Goal: Task Accomplishment & Management: Manage account settings

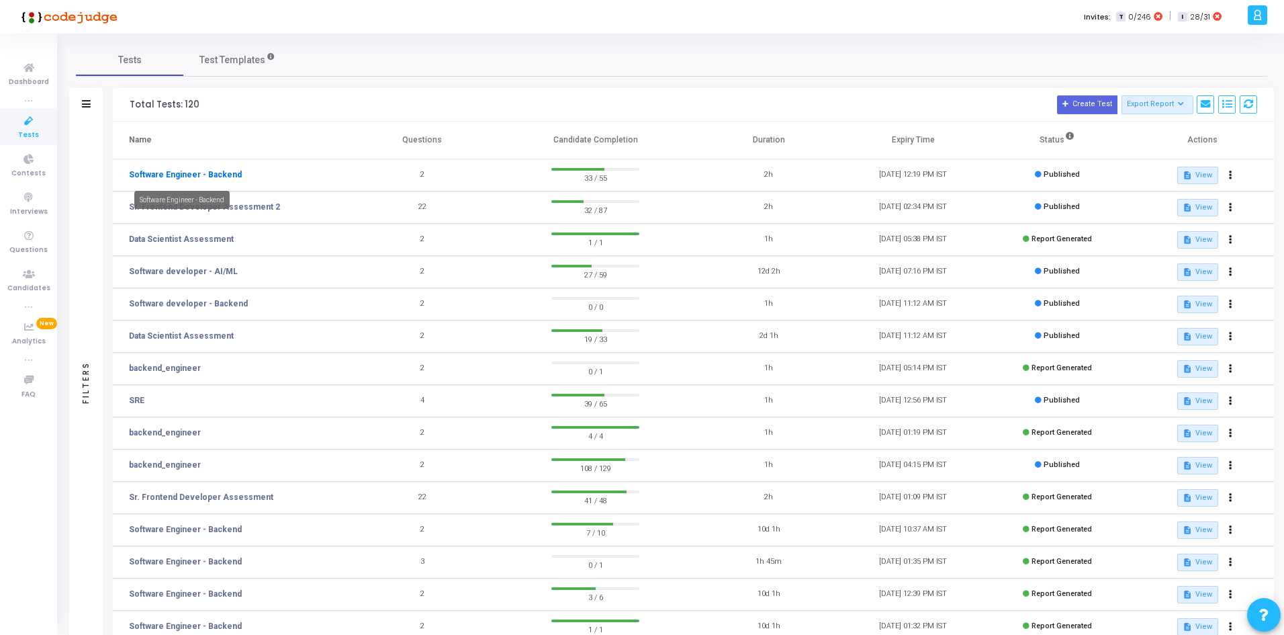
click at [198, 171] on link "Software Engineer - Backend" at bounding box center [185, 175] width 113 height 12
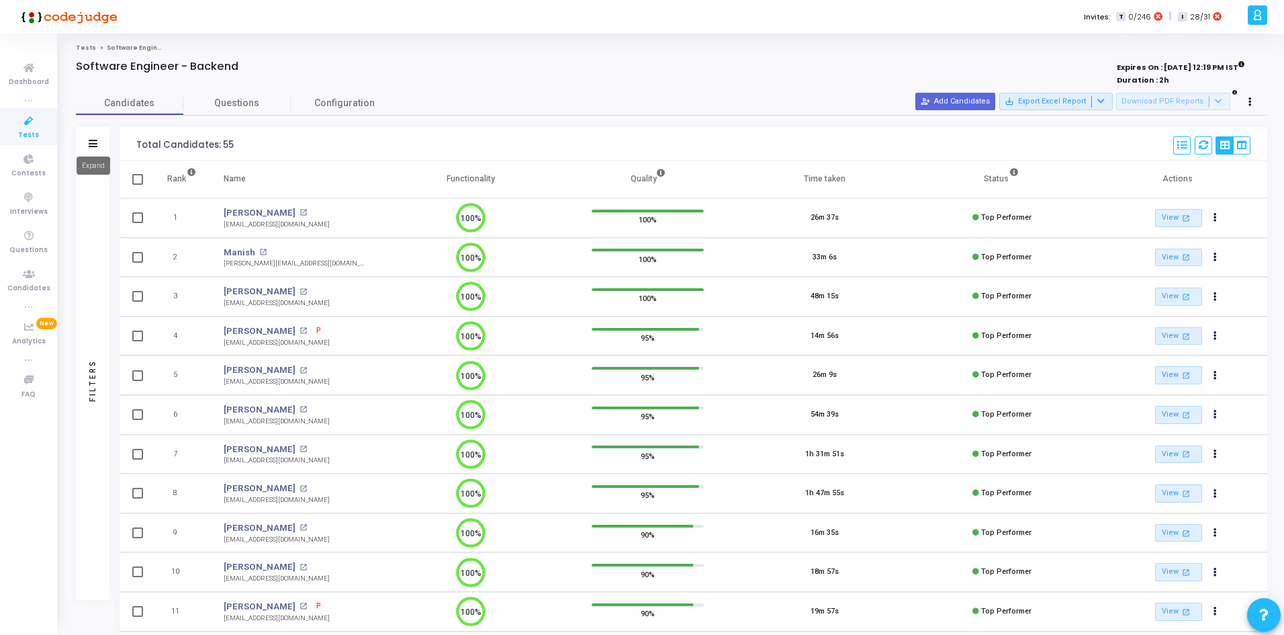
click at [95, 146] on icon at bounding box center [93, 143] width 9 height 7
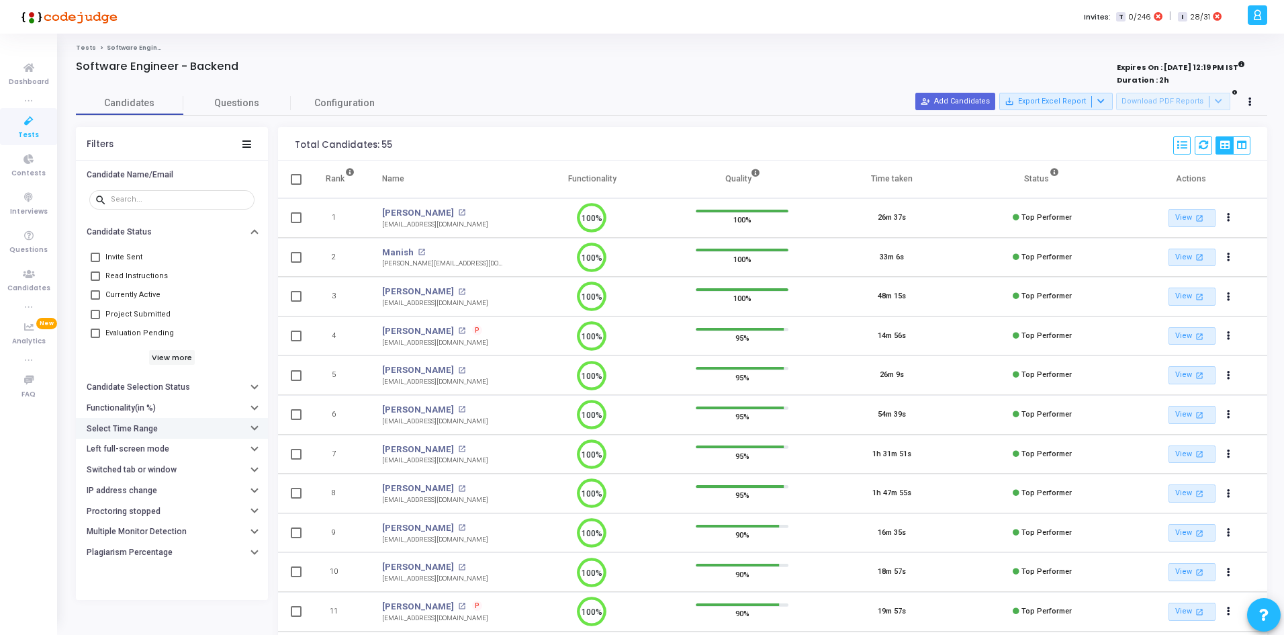
click at [144, 426] on h6 "Select Time Range" at bounding box center [122, 429] width 71 height 10
click at [150, 455] on input "text" at bounding box center [199, 455] width 99 height 8
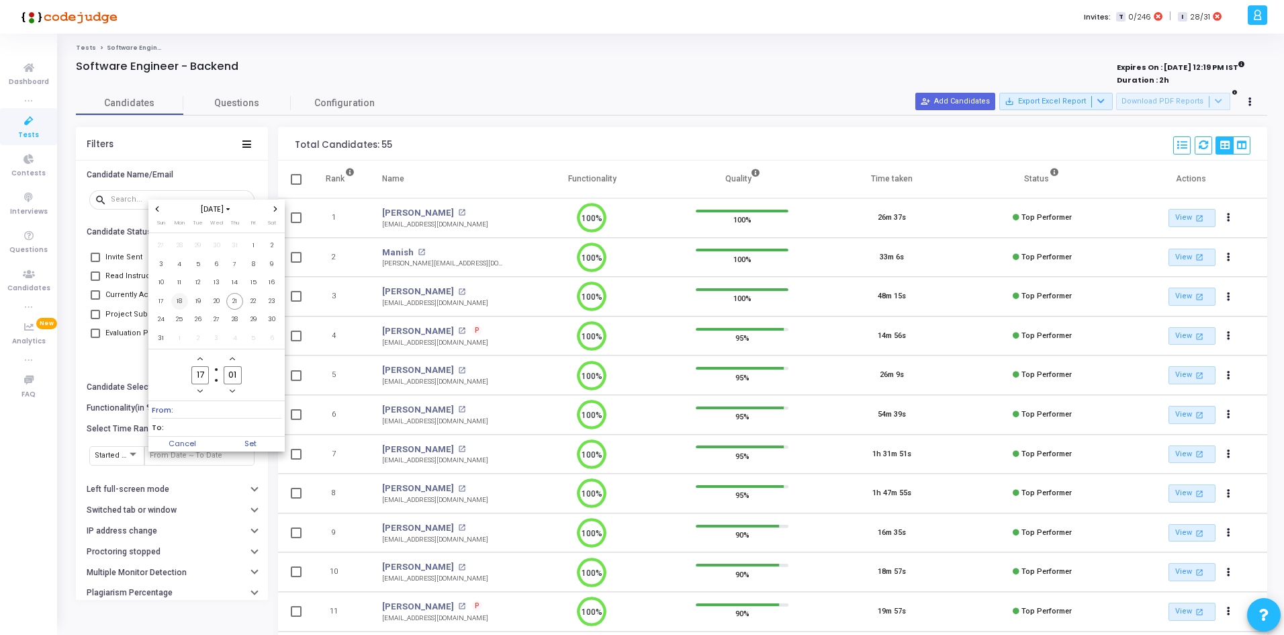
click at [181, 297] on span "18" at bounding box center [179, 301] width 17 height 17
click at [234, 295] on span "21" at bounding box center [234, 301] width 17 height 17
click at [244, 446] on span "Set" at bounding box center [250, 444] width 68 height 15
type input "[DATE] 5:01 PM - [DATE] 5:01 PM"
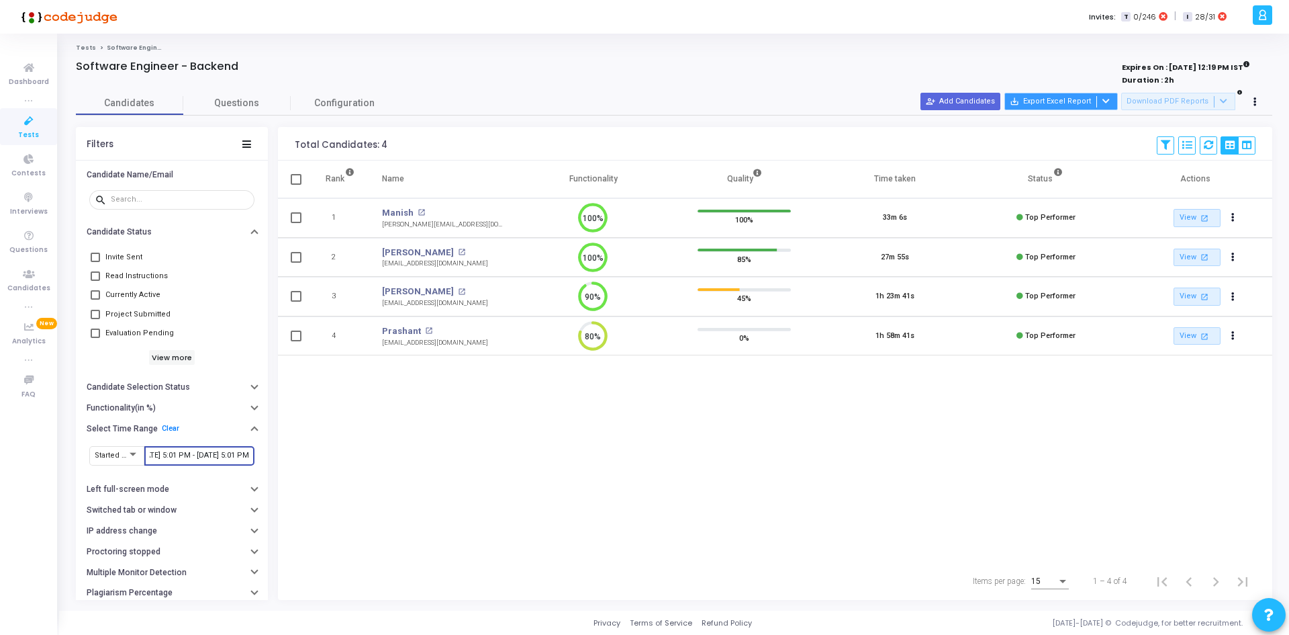
click at [1113, 107] on div at bounding box center [1105, 101] width 16 height 11
click at [1070, 130] on button "Export with applied filter" at bounding box center [1069, 128] width 111 height 24
